Goal: Task Accomplishment & Management: Manage account settings

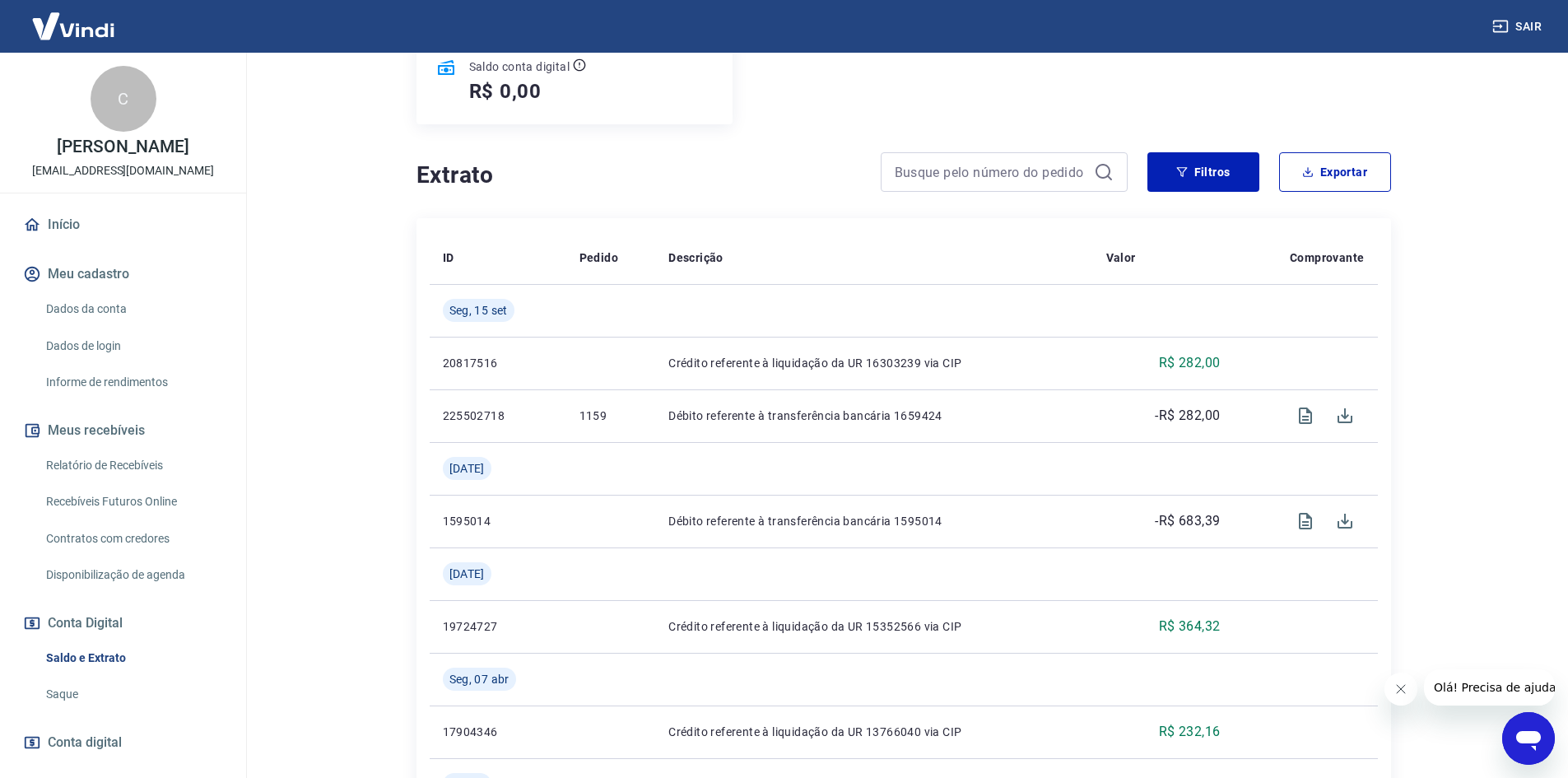
scroll to position [247, 0]
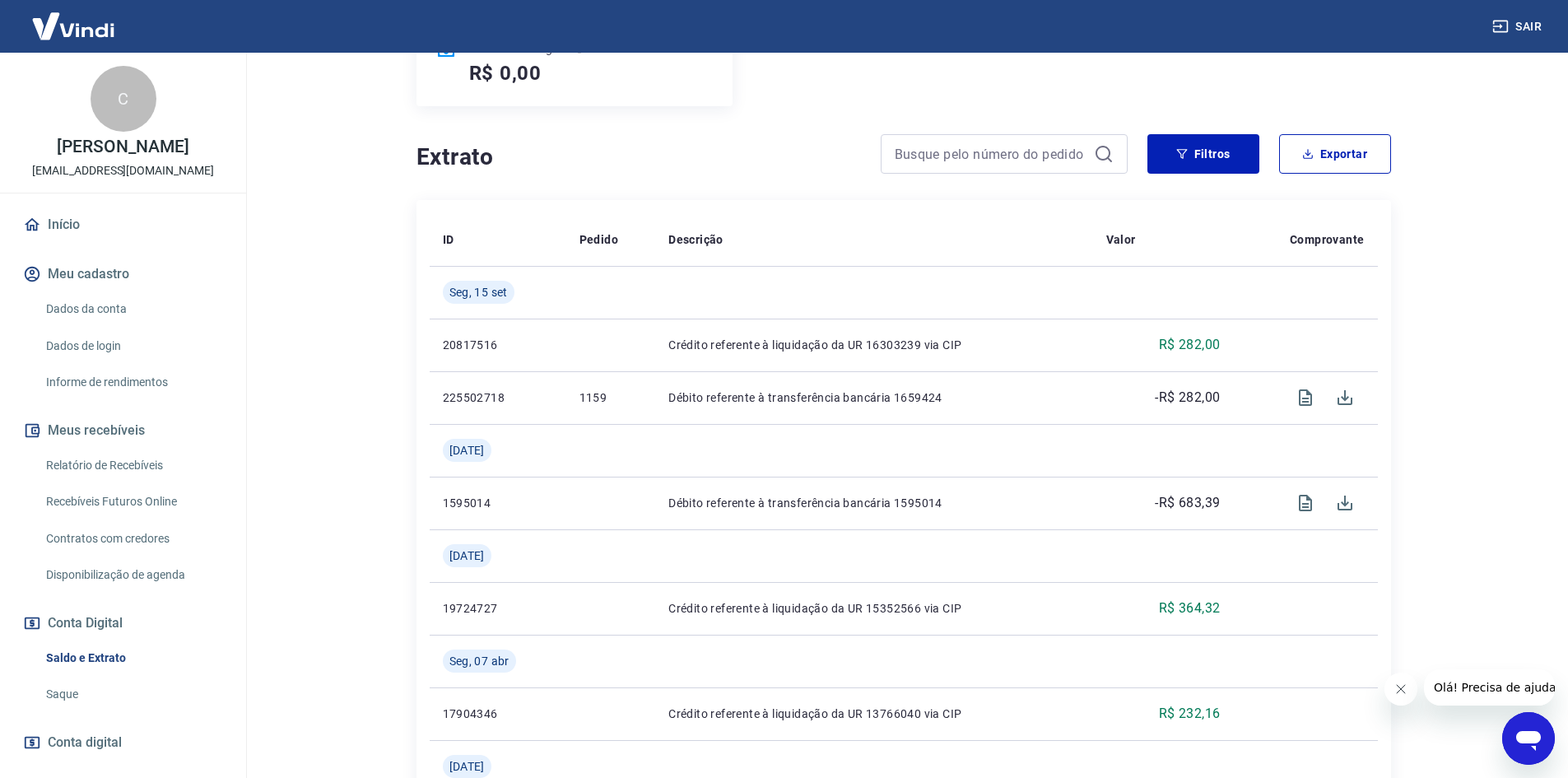
click at [105, 482] on link "Relatório de Recebíveis" at bounding box center [133, 465] width 187 height 33
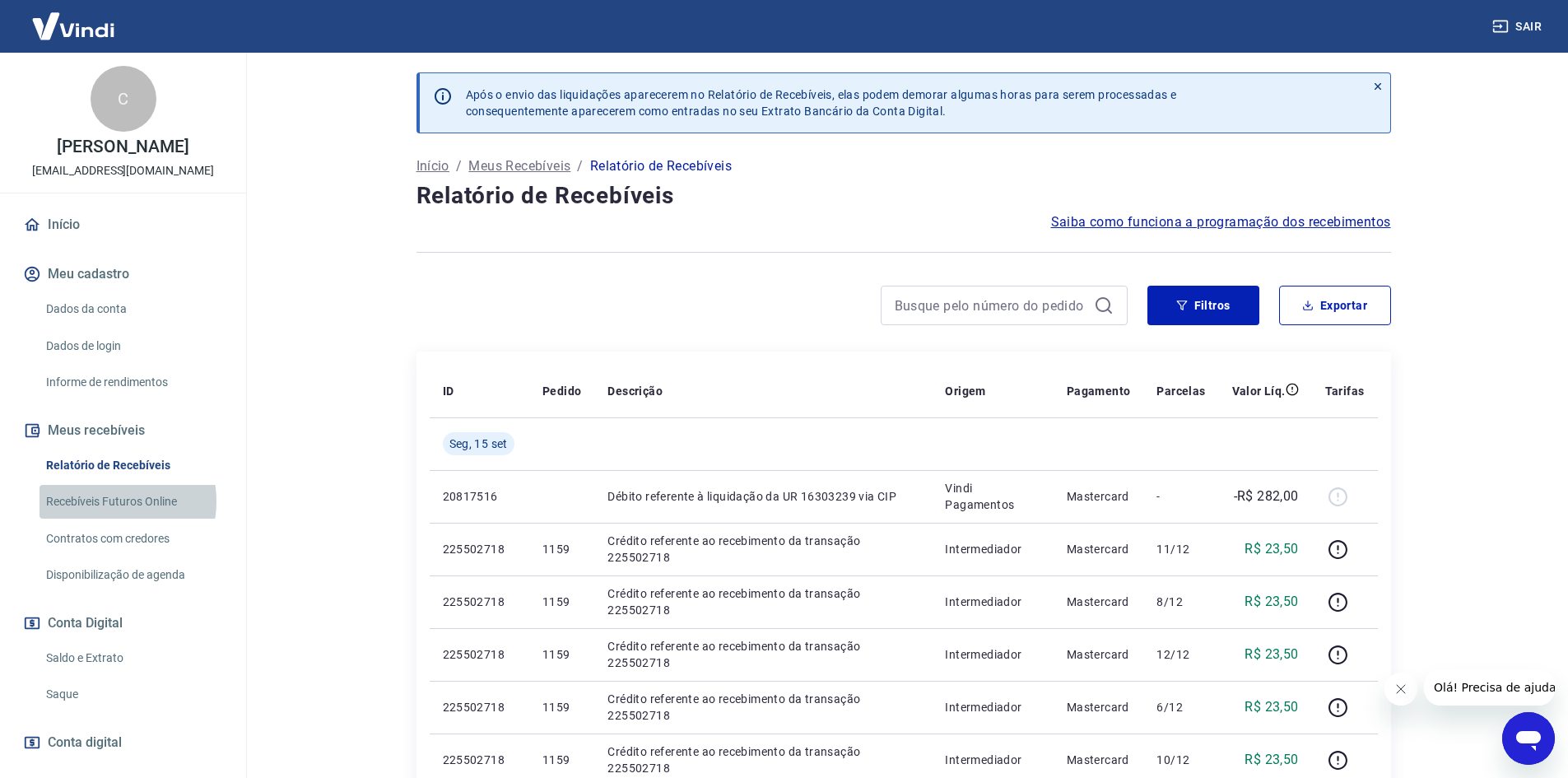
click at [106, 519] on link "Recebíveis Futuros Online" at bounding box center [133, 501] width 187 height 33
click at [542, 166] on p "Meus Recebíveis" at bounding box center [519, 166] width 102 height 20
click at [164, 515] on link "Recebíveis Futuros Online" at bounding box center [133, 501] width 187 height 33
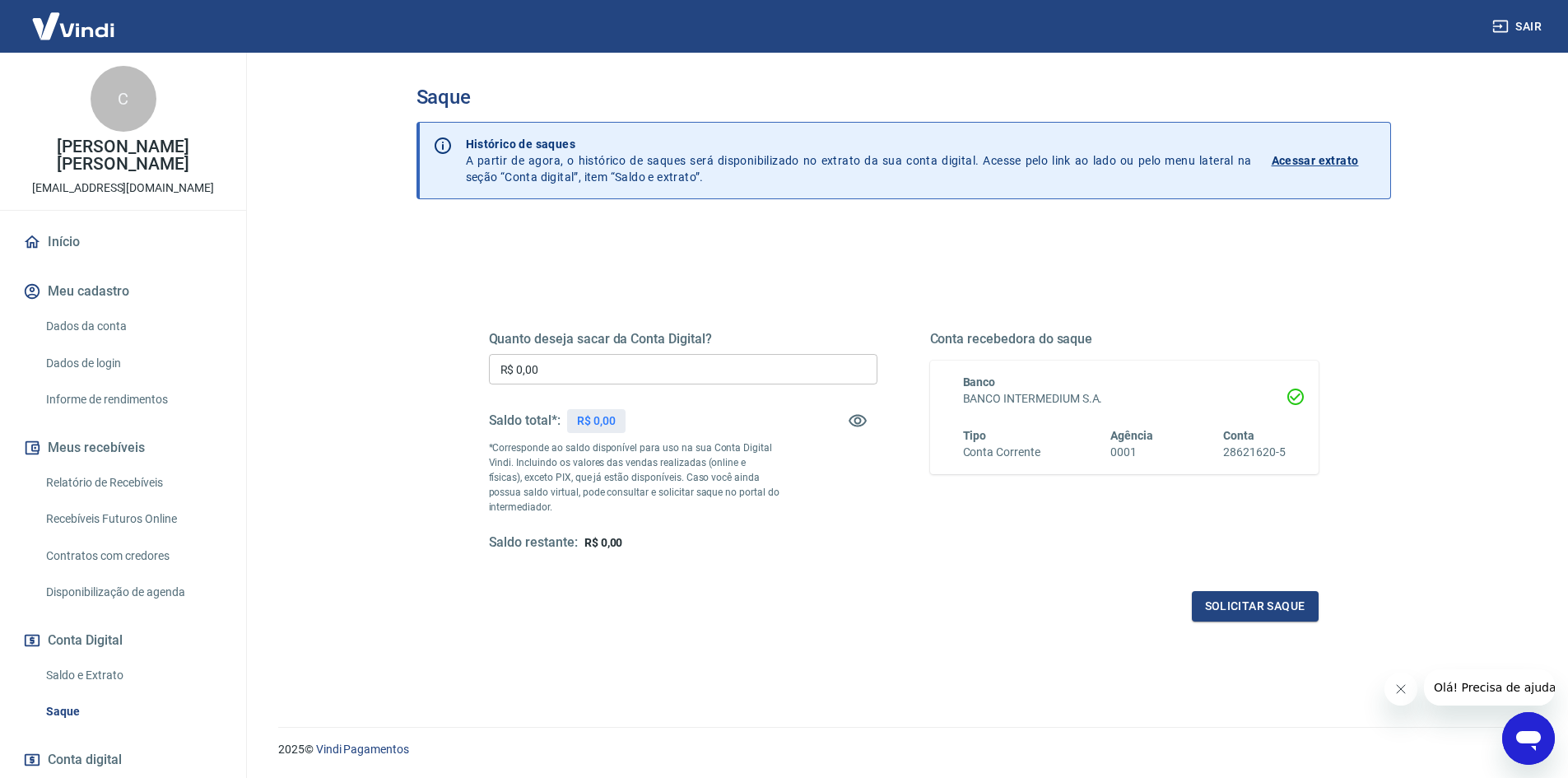
scroll to position [50, 0]
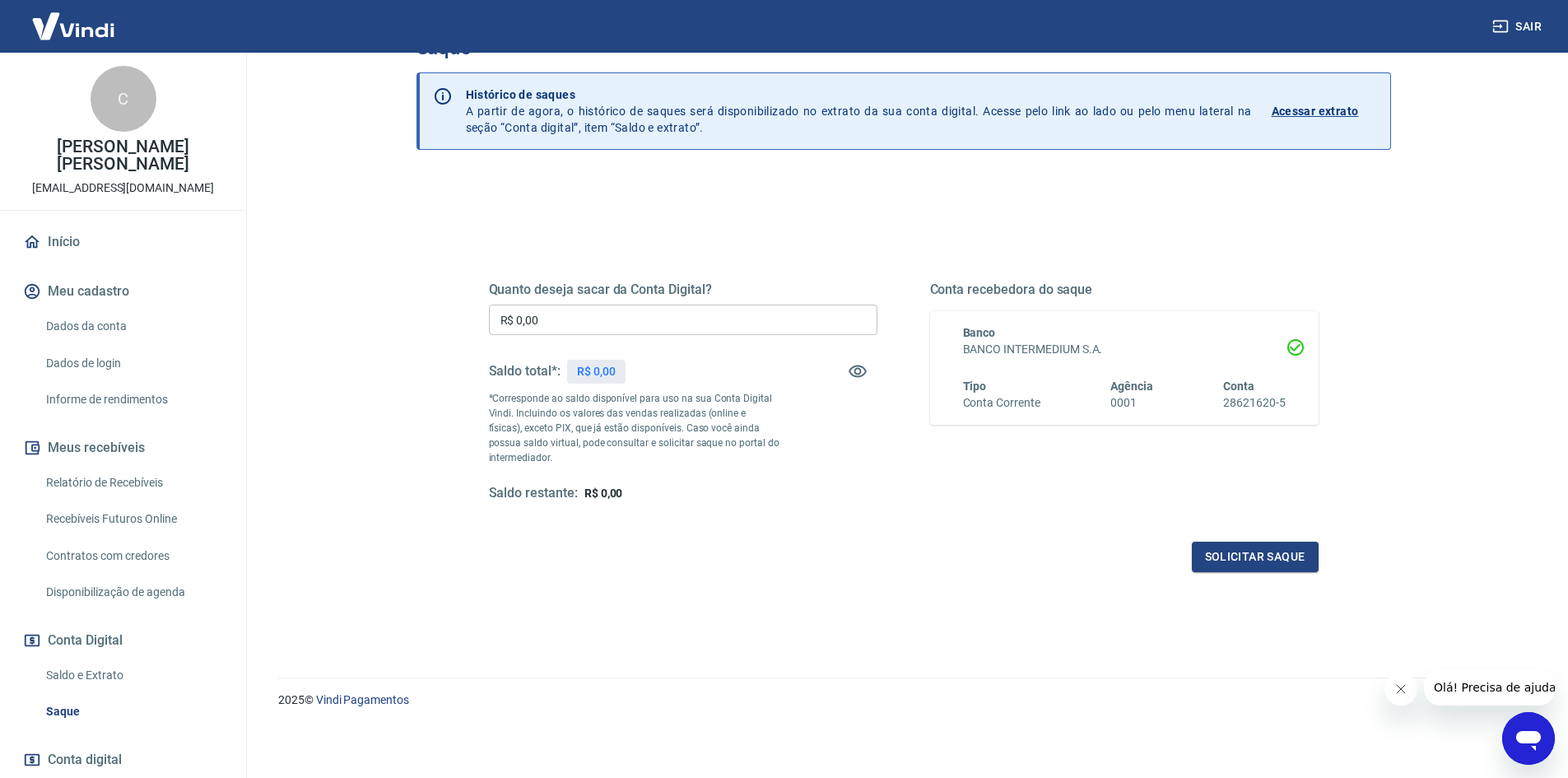
click at [107, 521] on link "Recebíveis Futuros Online" at bounding box center [133, 518] width 187 height 33
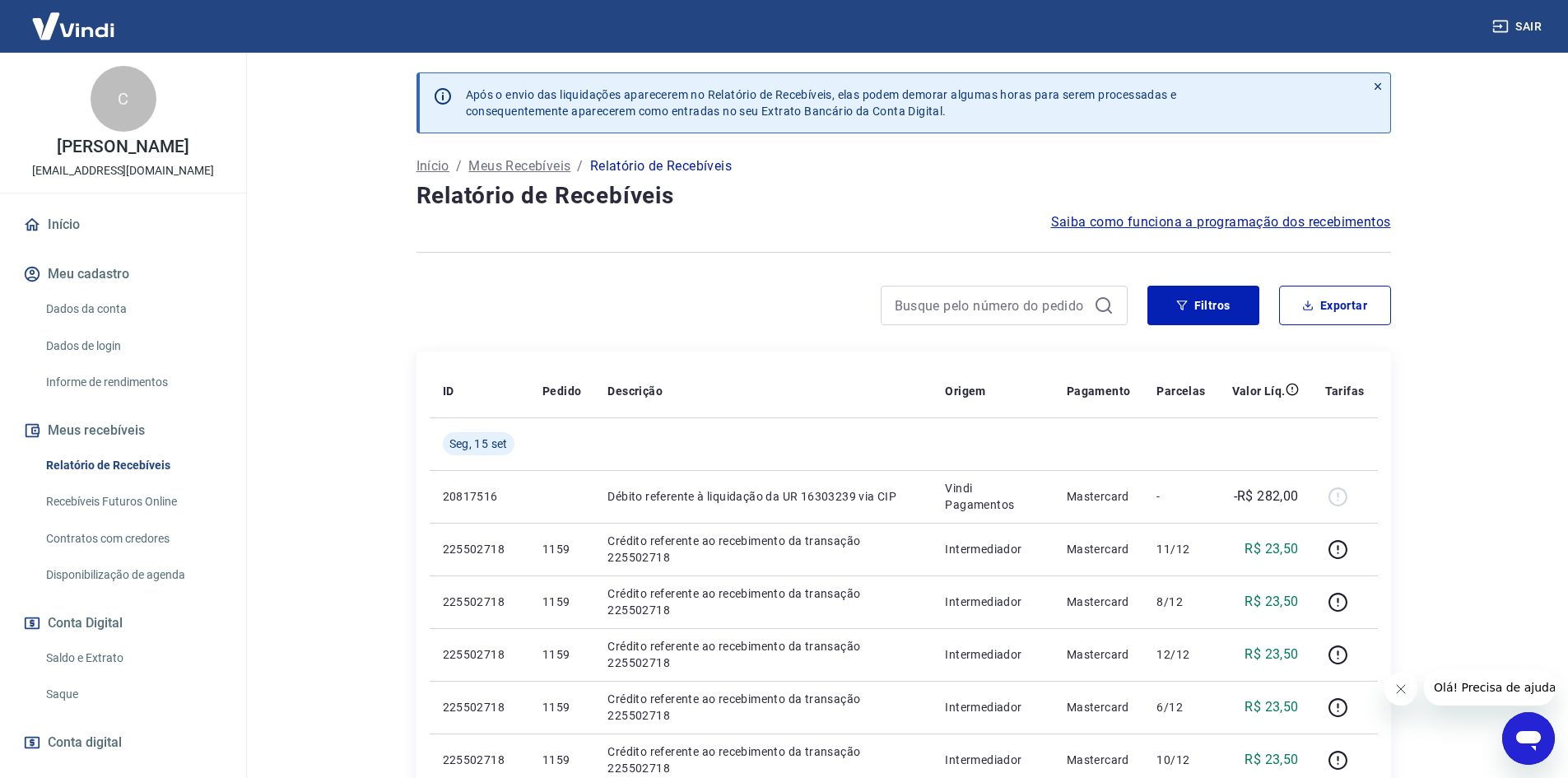
click at [56, 237] on link "Início" at bounding box center [123, 225] width 207 height 36
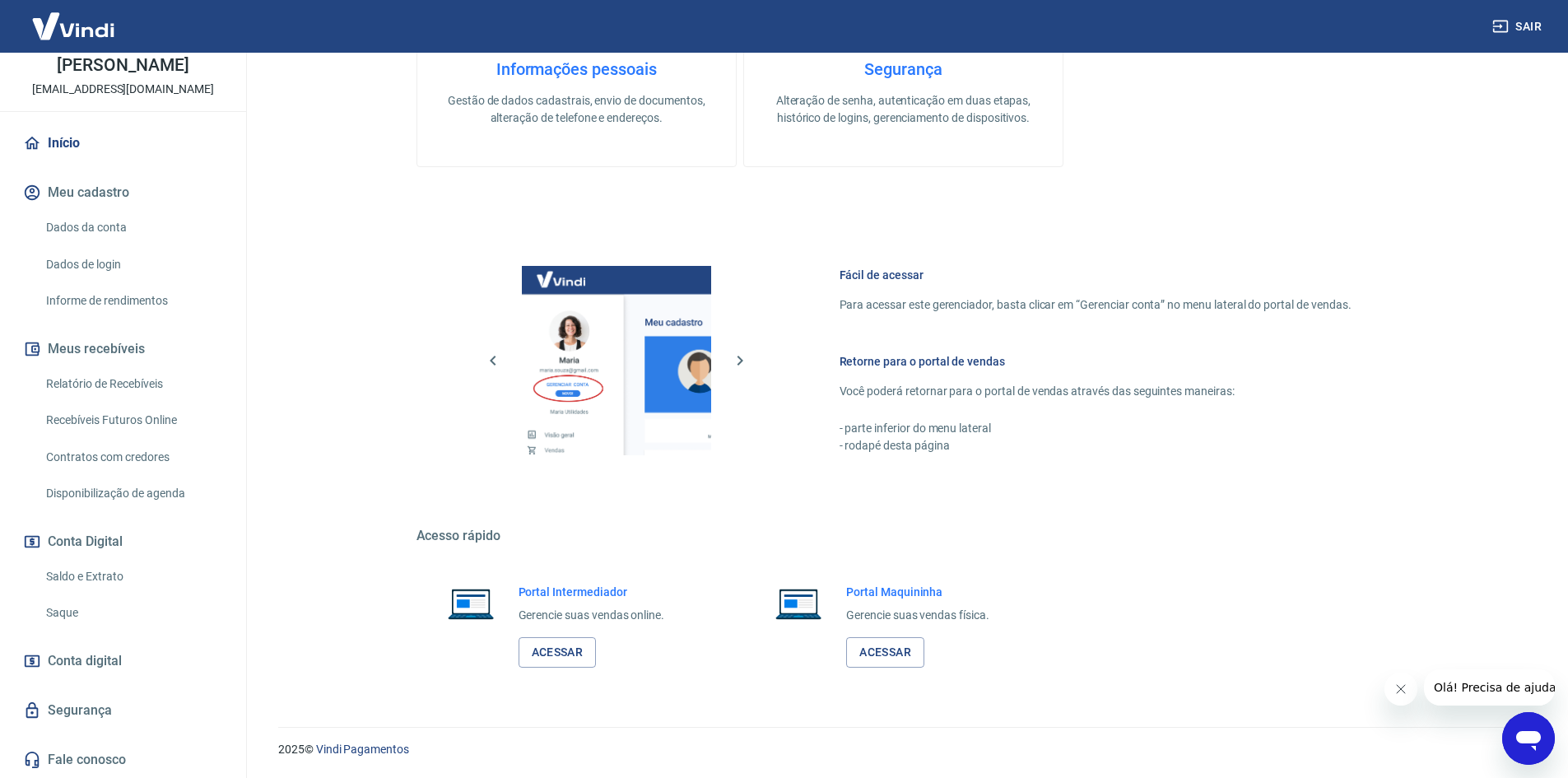
scroll to position [99, 0]
click at [111, 389] on link "Relatório de Recebíveis" at bounding box center [133, 383] width 187 height 33
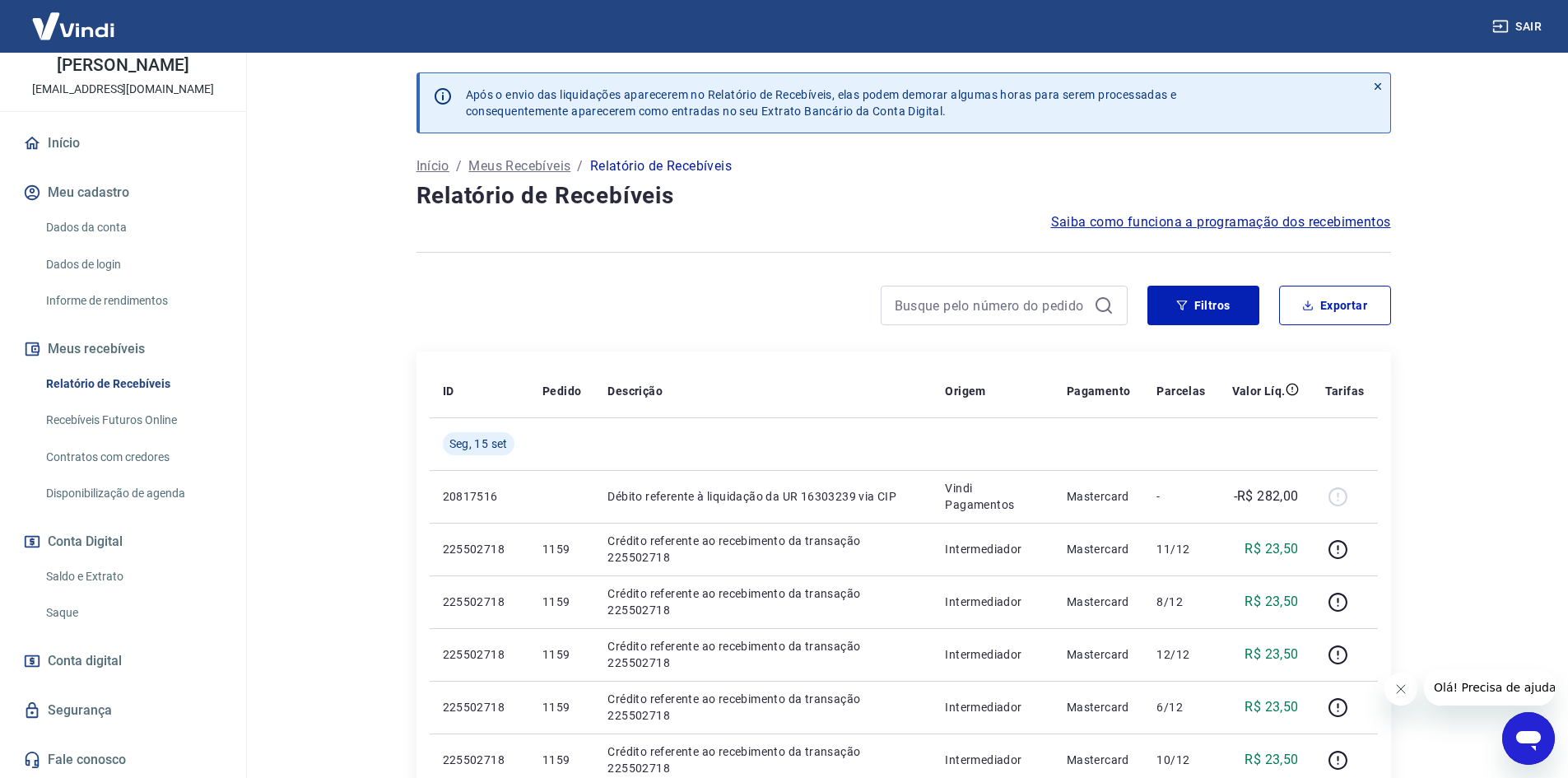
click at [522, 165] on p "Meus Recebíveis" at bounding box center [519, 166] width 102 height 20
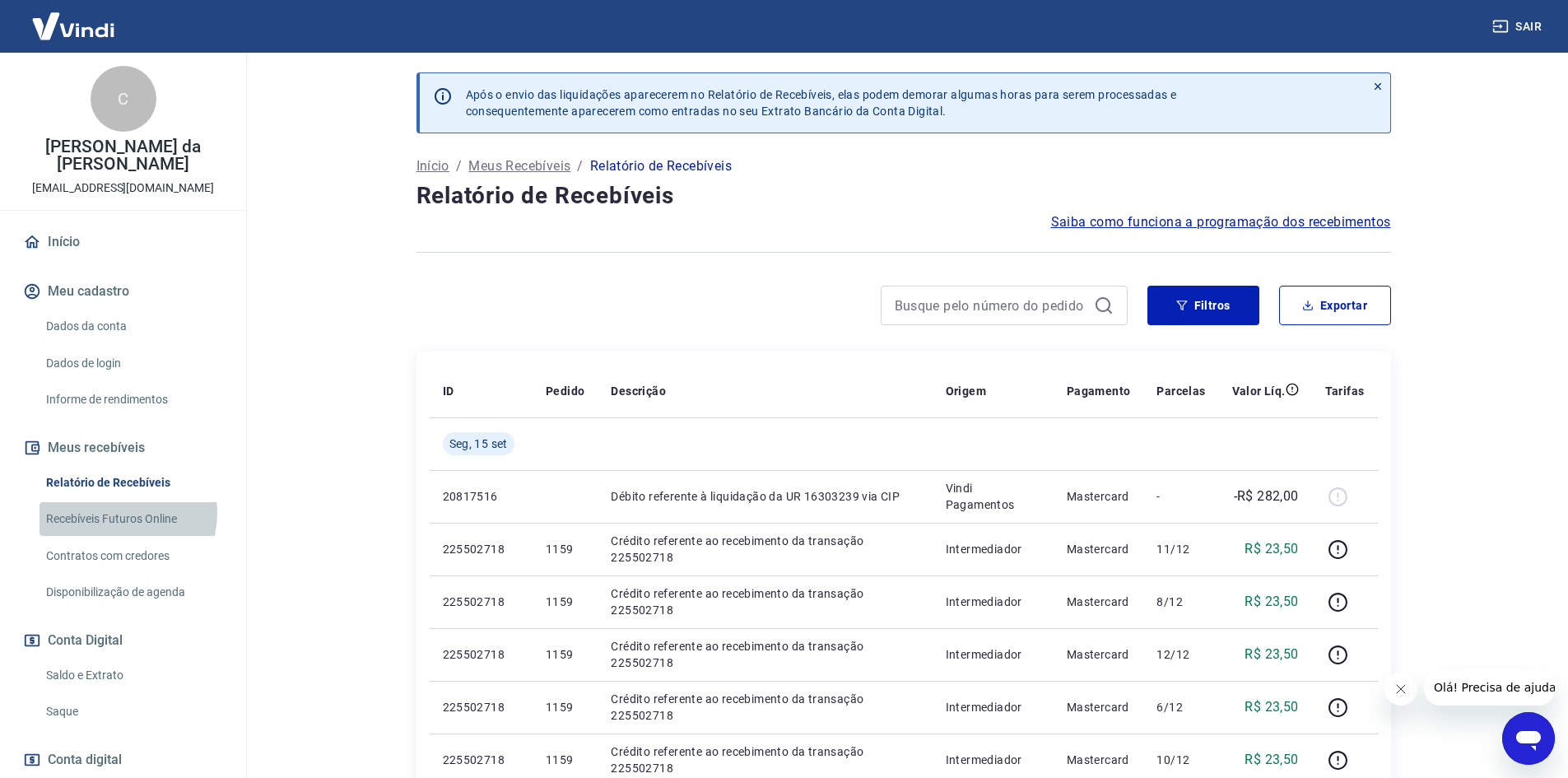
click at [115, 513] on link "Recebíveis Futuros Online" at bounding box center [133, 518] width 187 height 33
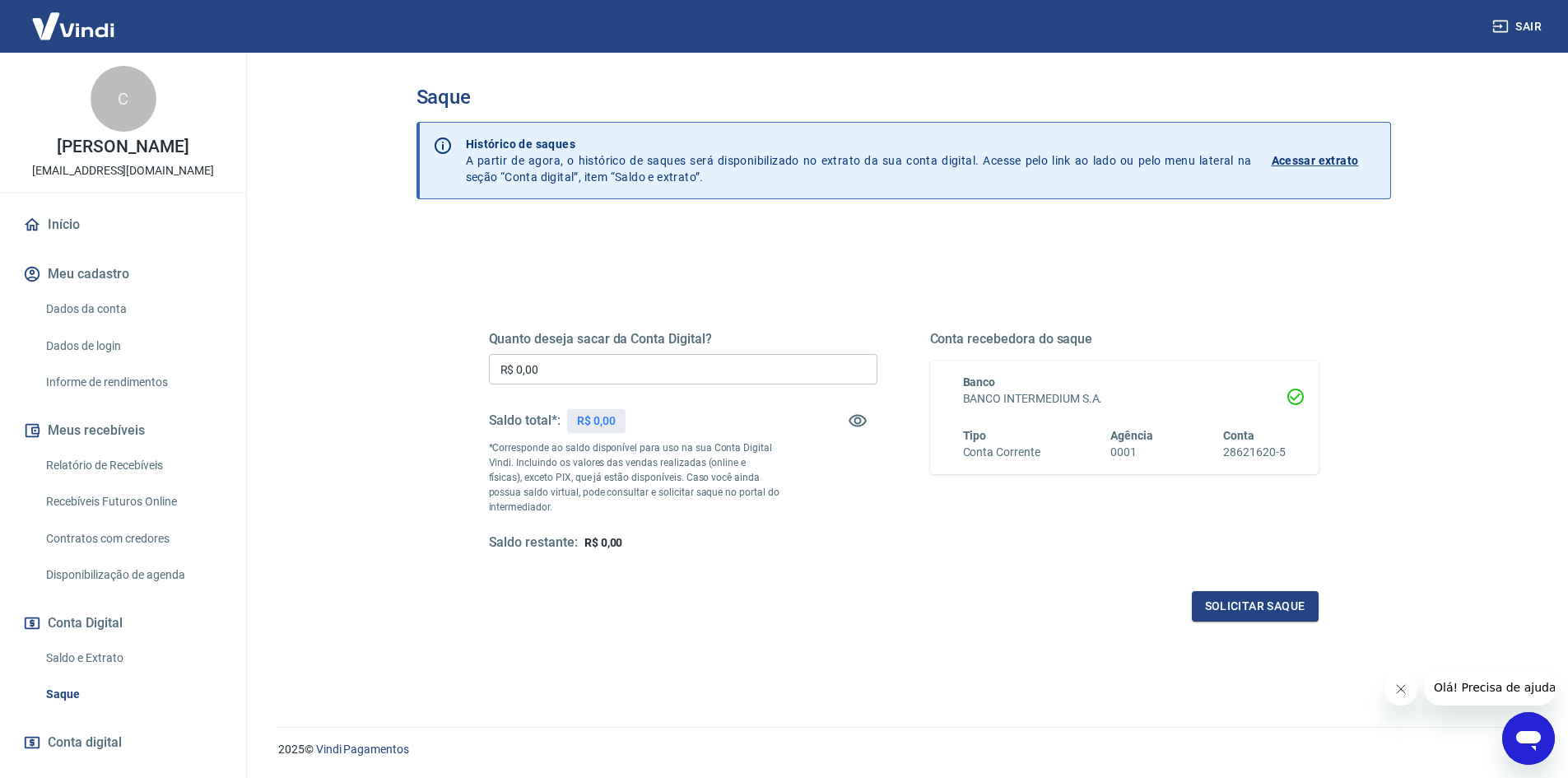
click at [1349, 171] on link "Acessar extrato" at bounding box center [1324, 160] width 106 height 50
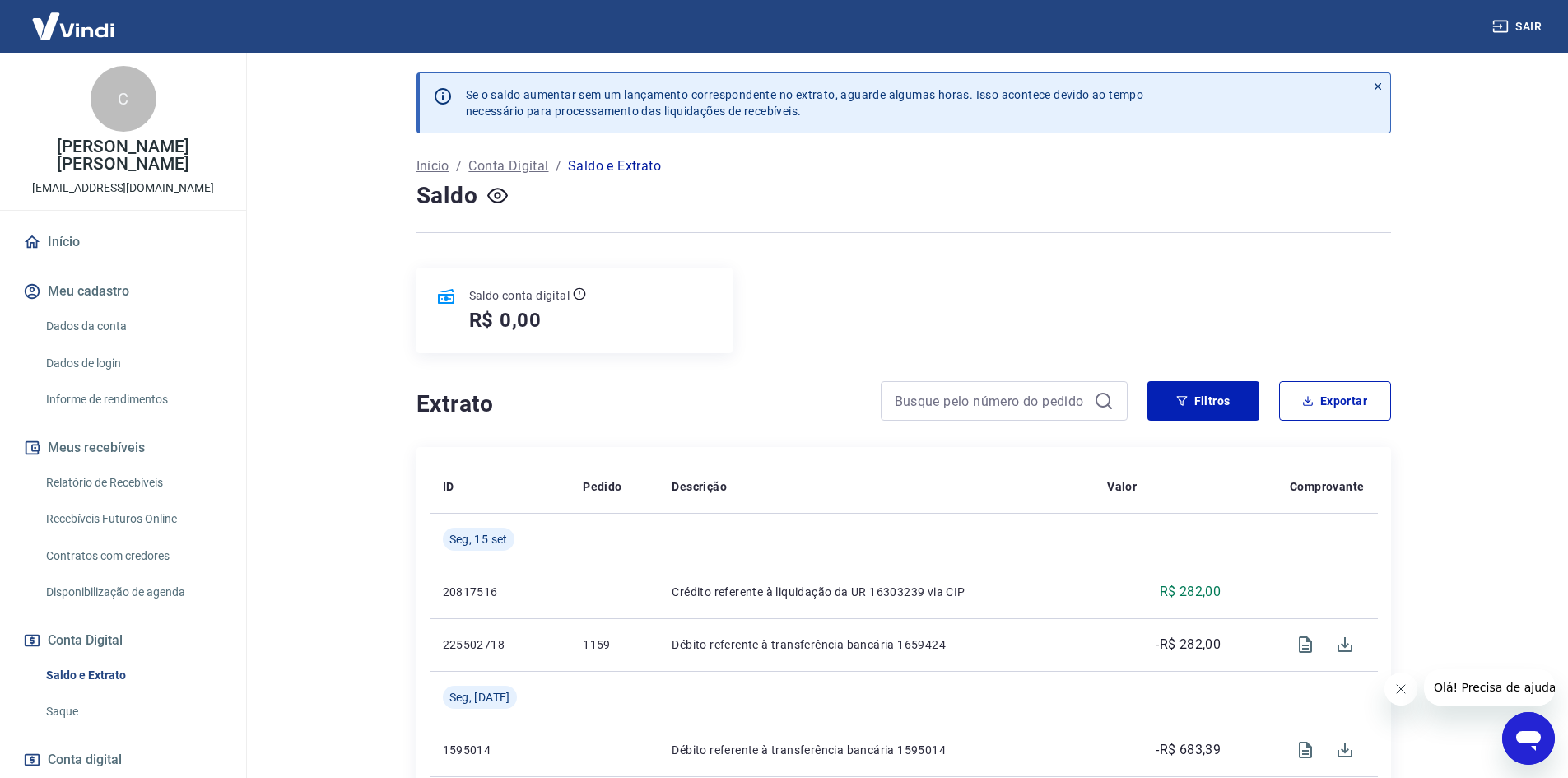
click at [497, 160] on p "Conta Digital" at bounding box center [508, 166] width 80 height 20
click at [426, 168] on p "Início" at bounding box center [433, 166] width 33 height 20
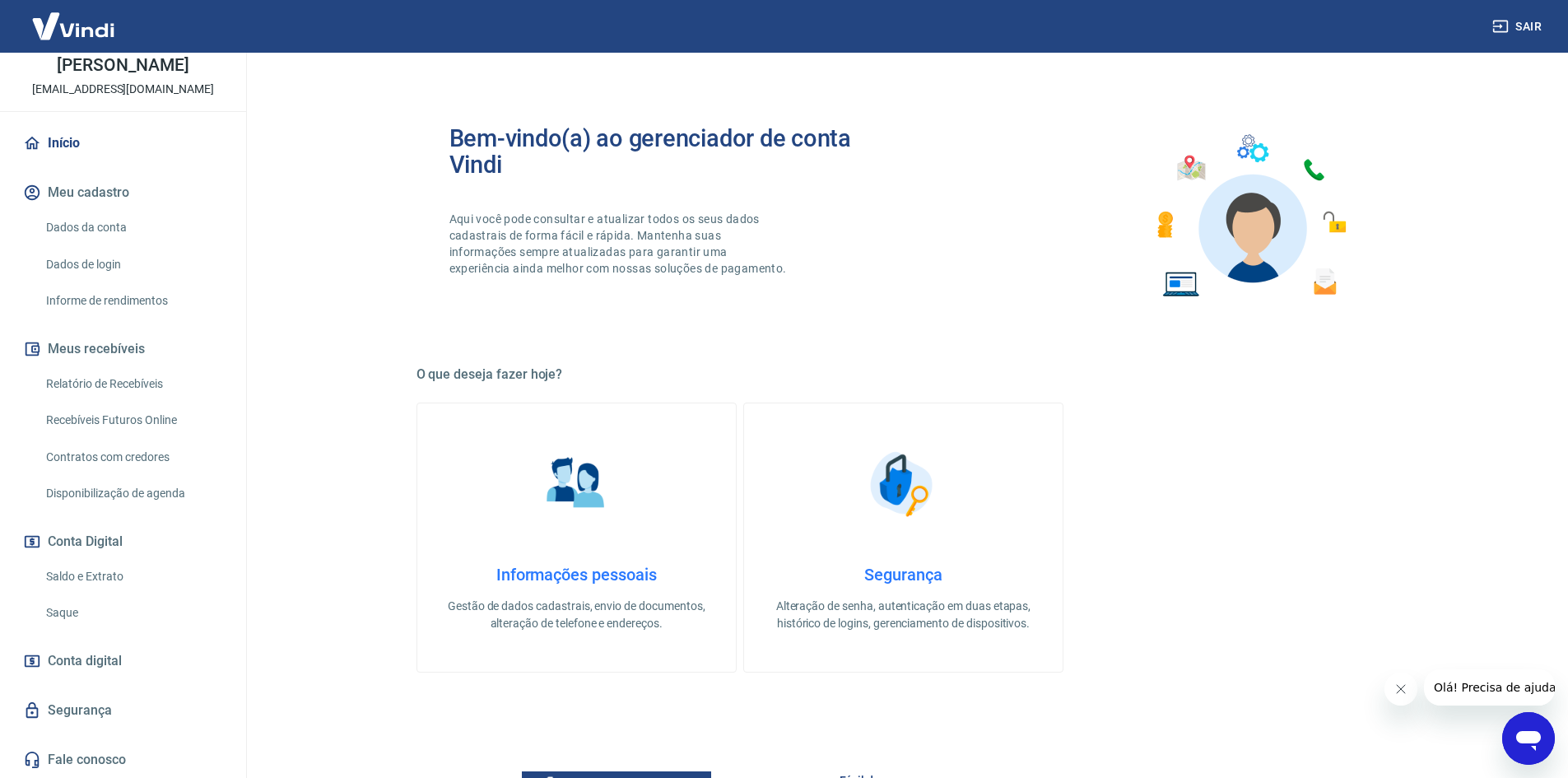
scroll to position [99, 0]
click at [114, 382] on link "Relatório de Recebíveis" at bounding box center [133, 383] width 187 height 33
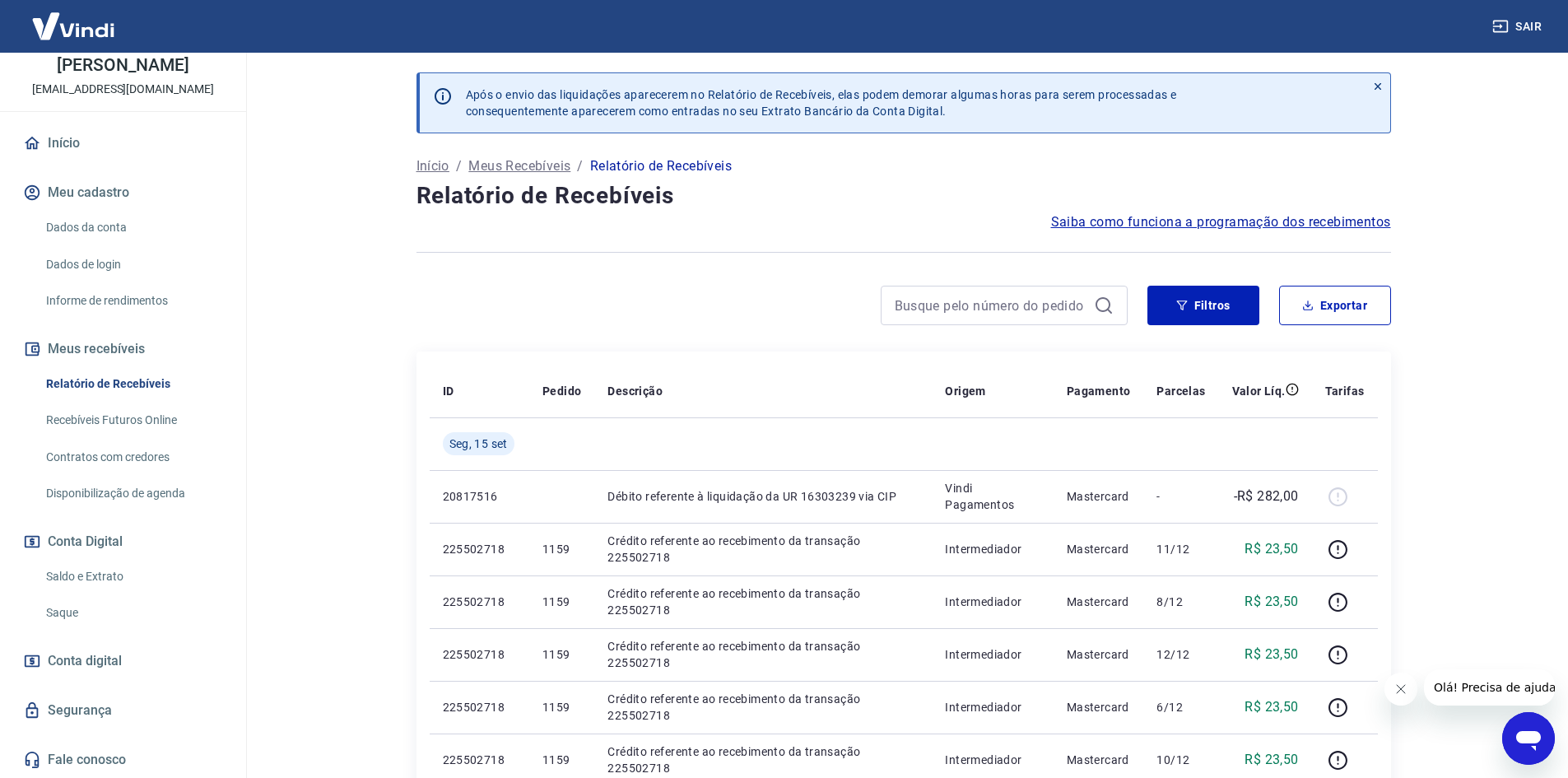
click at [112, 412] on link "Recebíveis Futuros Online" at bounding box center [133, 419] width 187 height 33
